Goal: Book appointment/travel/reservation

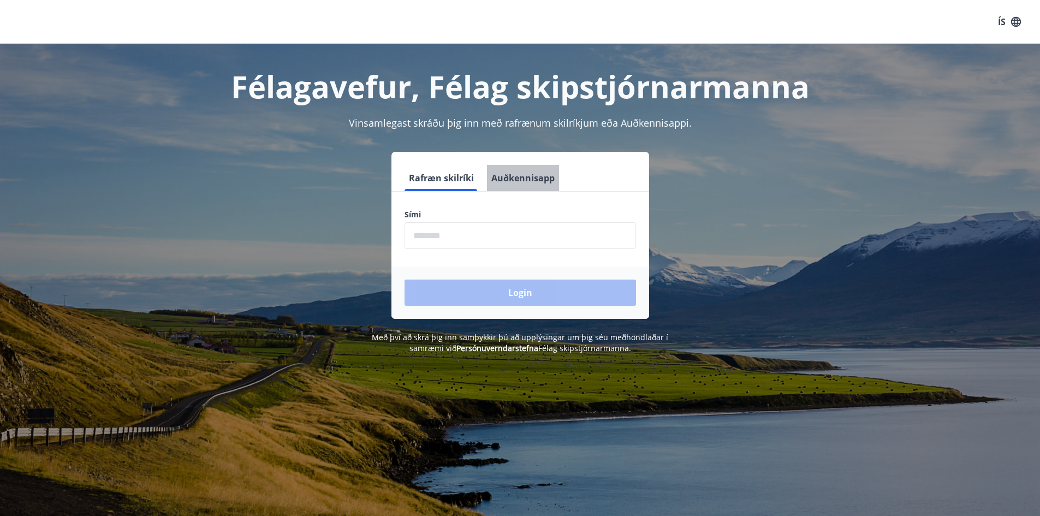
click at [539, 176] on button "Auðkennisapp" at bounding box center [523, 178] width 72 height 26
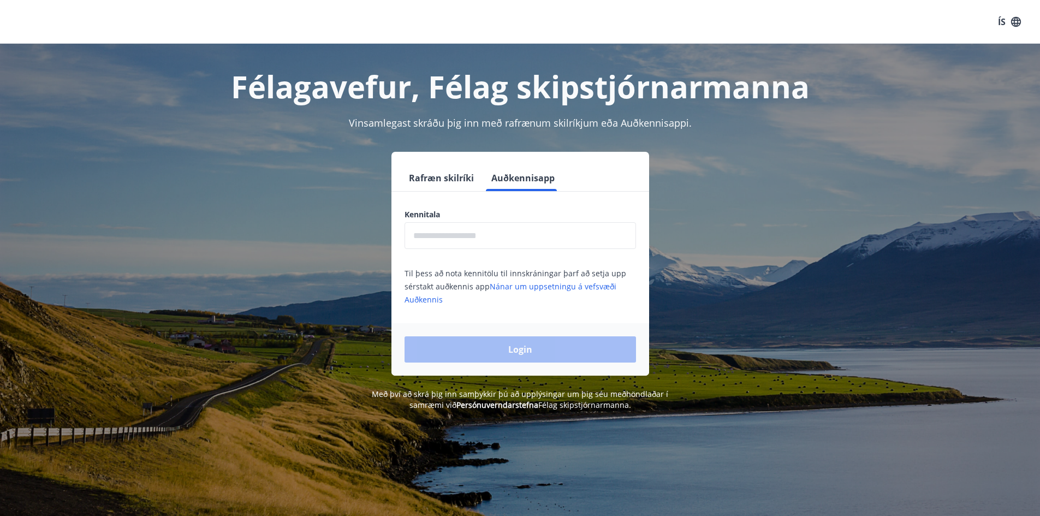
click at [484, 239] on input "text" at bounding box center [519, 235] width 231 height 27
type input "**********"
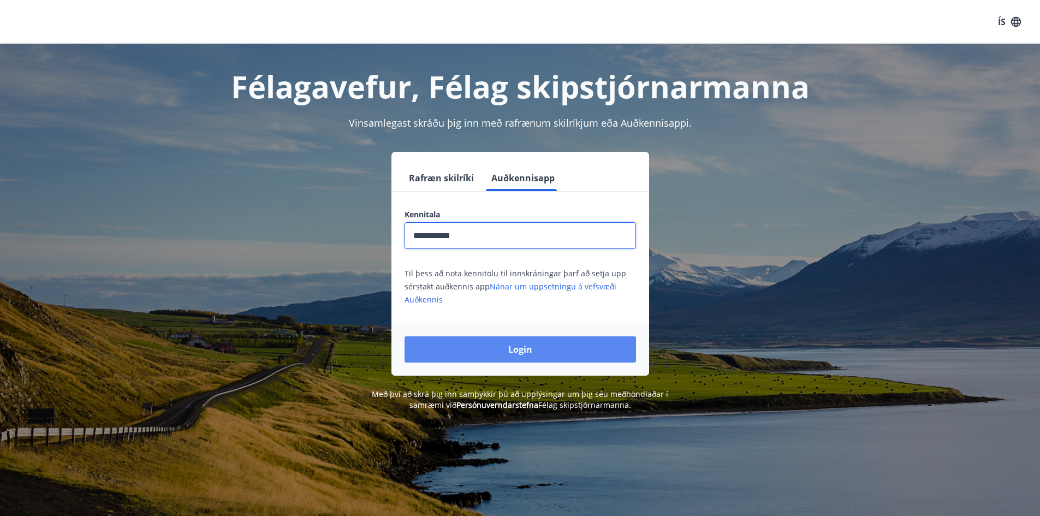
click at [531, 352] on button "Login" at bounding box center [519, 349] width 231 height 26
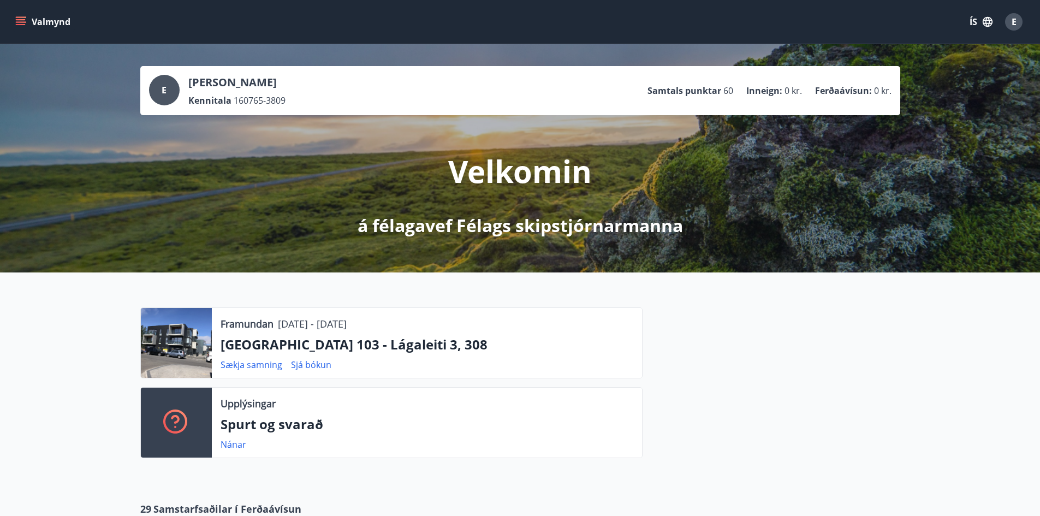
click at [31, 23] on button "Valmynd" at bounding box center [44, 22] width 62 height 20
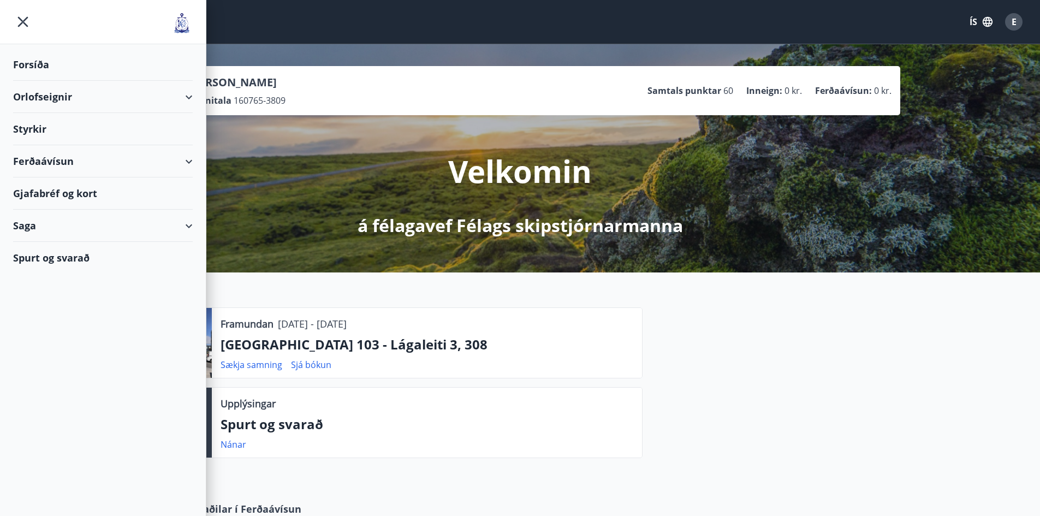
click at [54, 99] on div "Orlofseignir" at bounding box center [103, 97] width 180 height 32
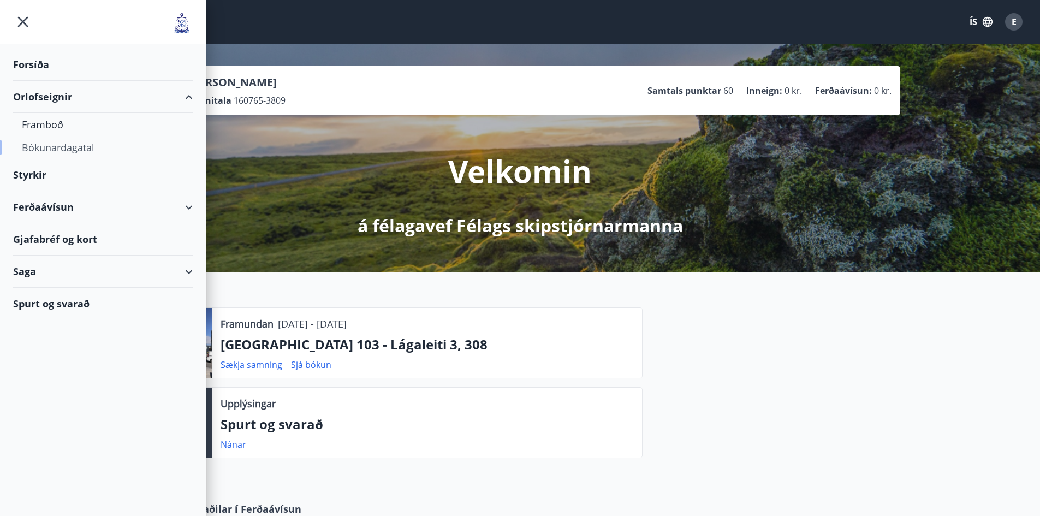
click at [69, 145] on div "Bókunardagatal" at bounding box center [103, 147] width 162 height 23
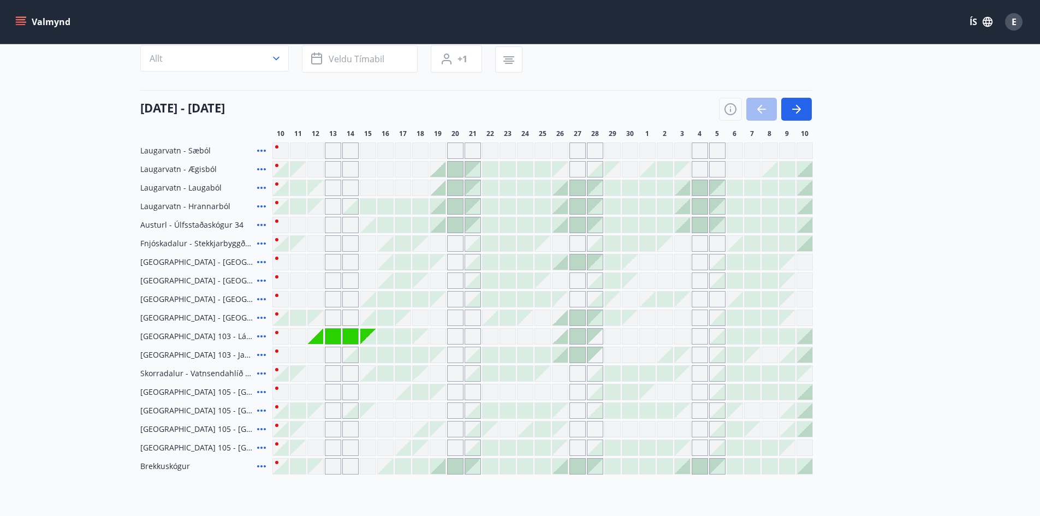
scroll to position [164, 0]
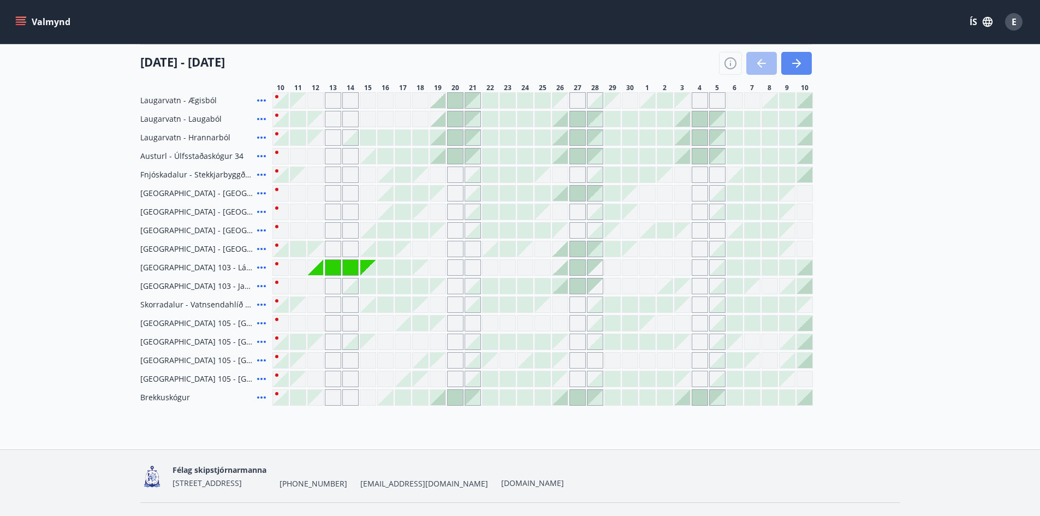
click at [804, 63] on button "button" at bounding box center [796, 63] width 31 height 23
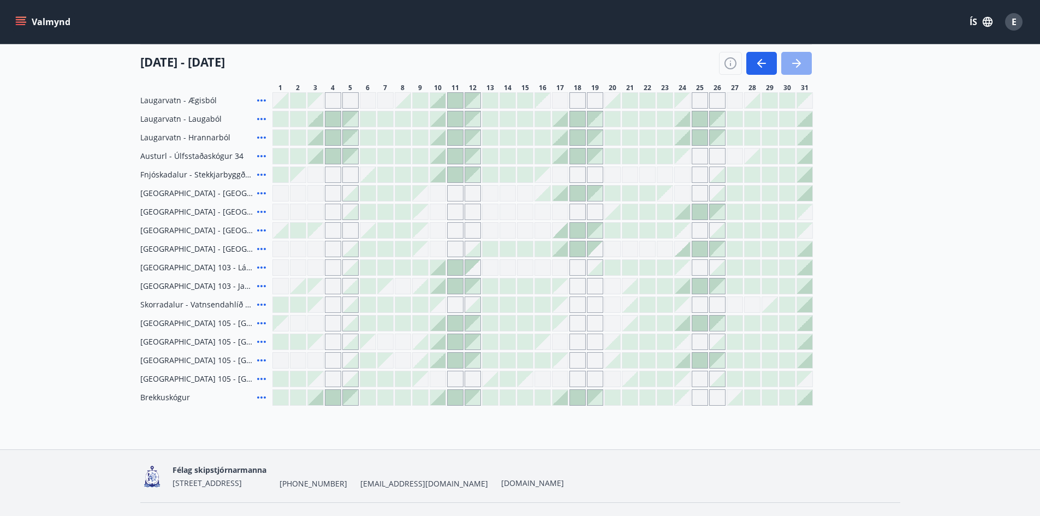
click at [795, 64] on icon "button" at bounding box center [796, 63] width 13 height 13
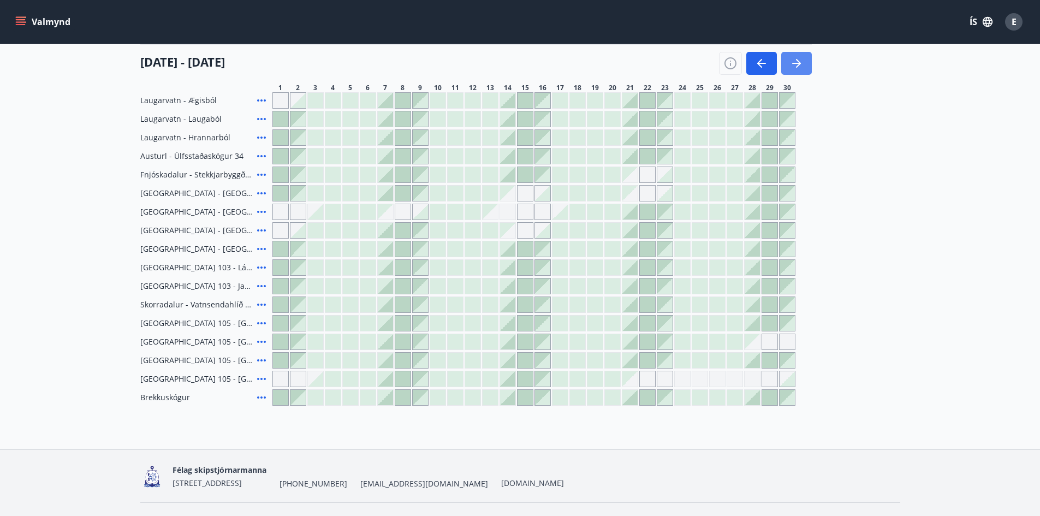
click at [797, 66] on icon "button" at bounding box center [798, 63] width 5 height 9
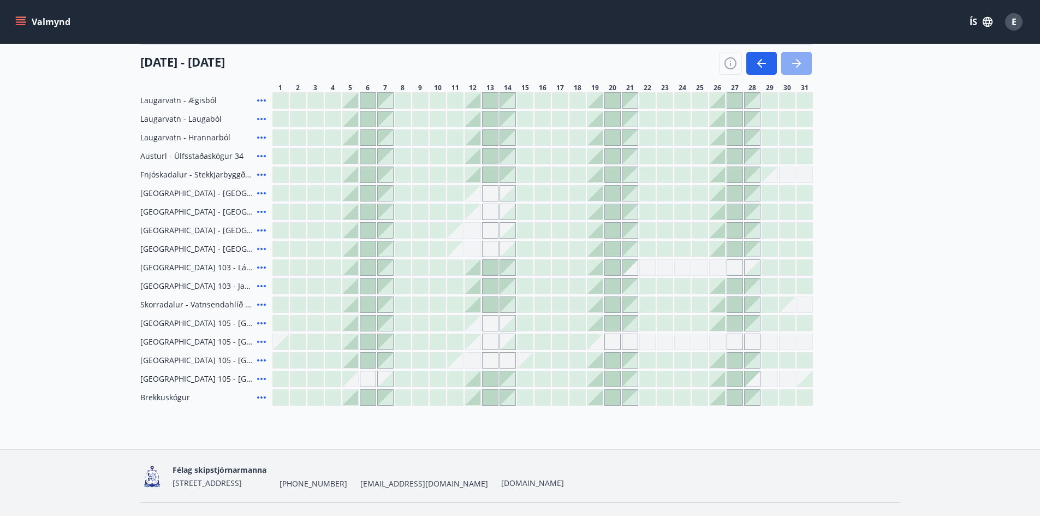
click at [803, 63] on button "button" at bounding box center [796, 63] width 31 height 23
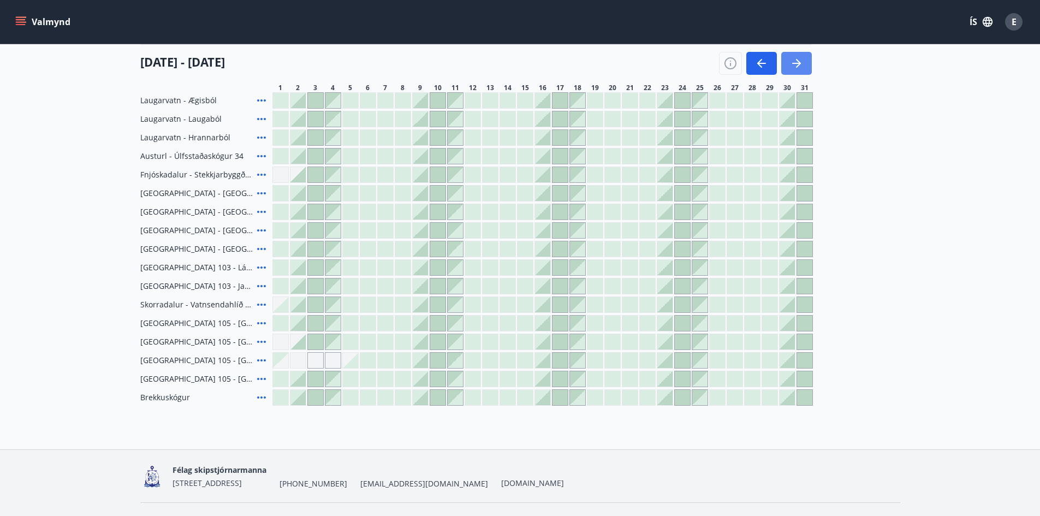
click at [807, 65] on button "button" at bounding box center [796, 63] width 31 height 23
